Goal: Information Seeking & Learning: Learn about a topic

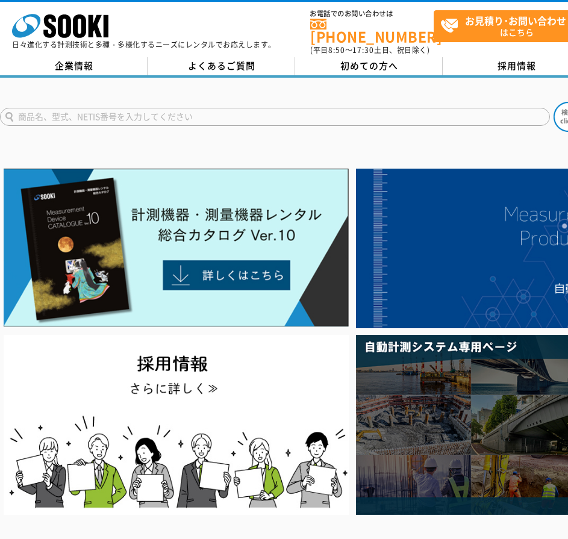
click at [103, 109] on input "text" at bounding box center [275, 117] width 550 height 18
type input "コンセント"
click at [554, 102] on button at bounding box center [569, 117] width 30 height 30
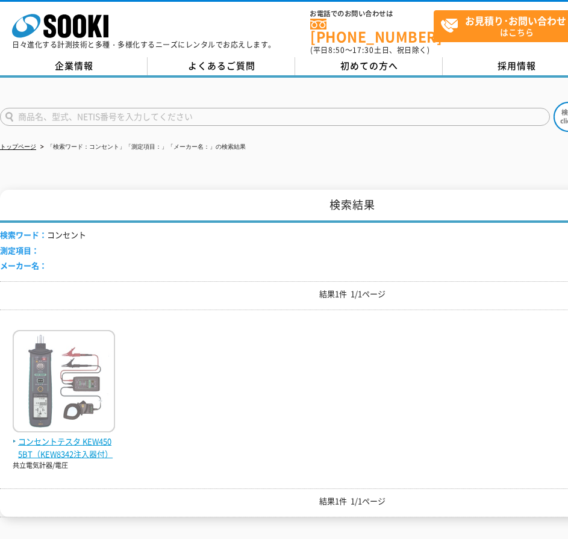
click at [51, 382] on img at bounding box center [64, 382] width 102 height 105
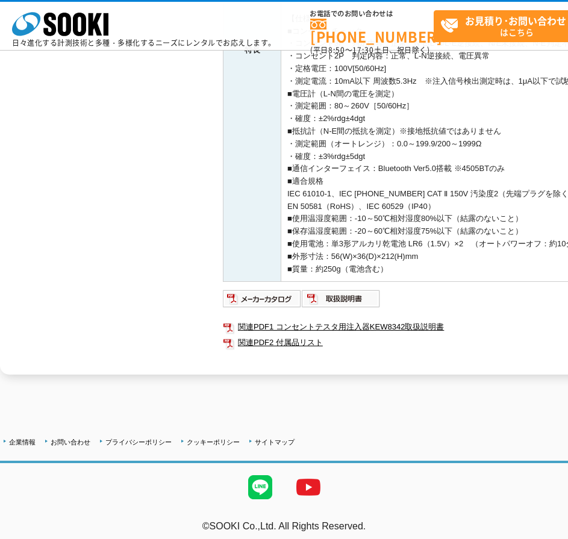
scroll to position [401, 0]
click at [272, 342] on link "関連PDF2 付属品リスト" at bounding box center [464, 343] width 482 height 16
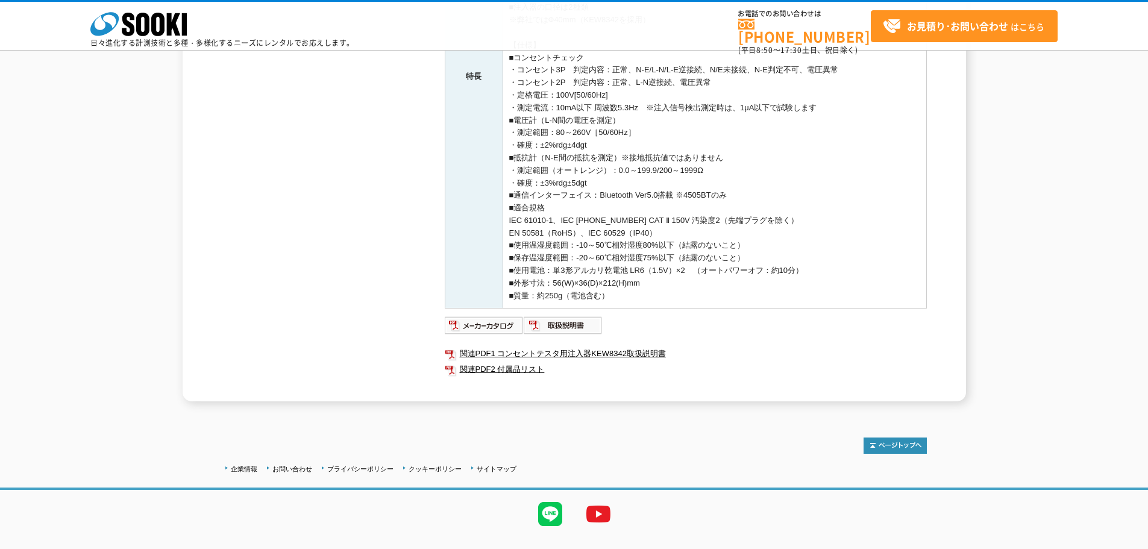
scroll to position [378, 0]
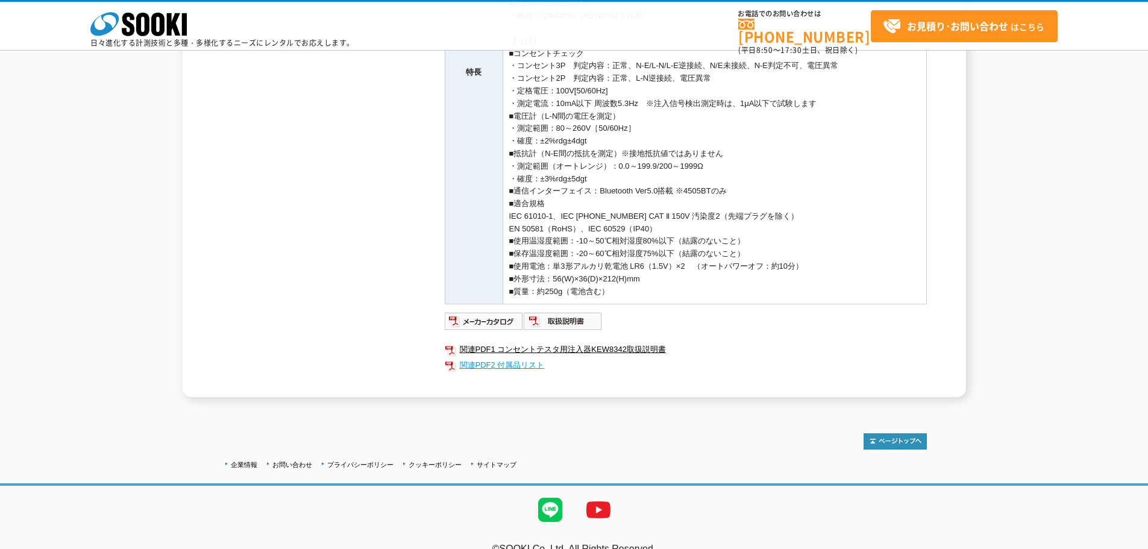
click at [514, 368] on link "関連PDF2 付属品リスト" at bounding box center [686, 365] width 482 height 16
